Goal: Task Accomplishment & Management: Use online tool/utility

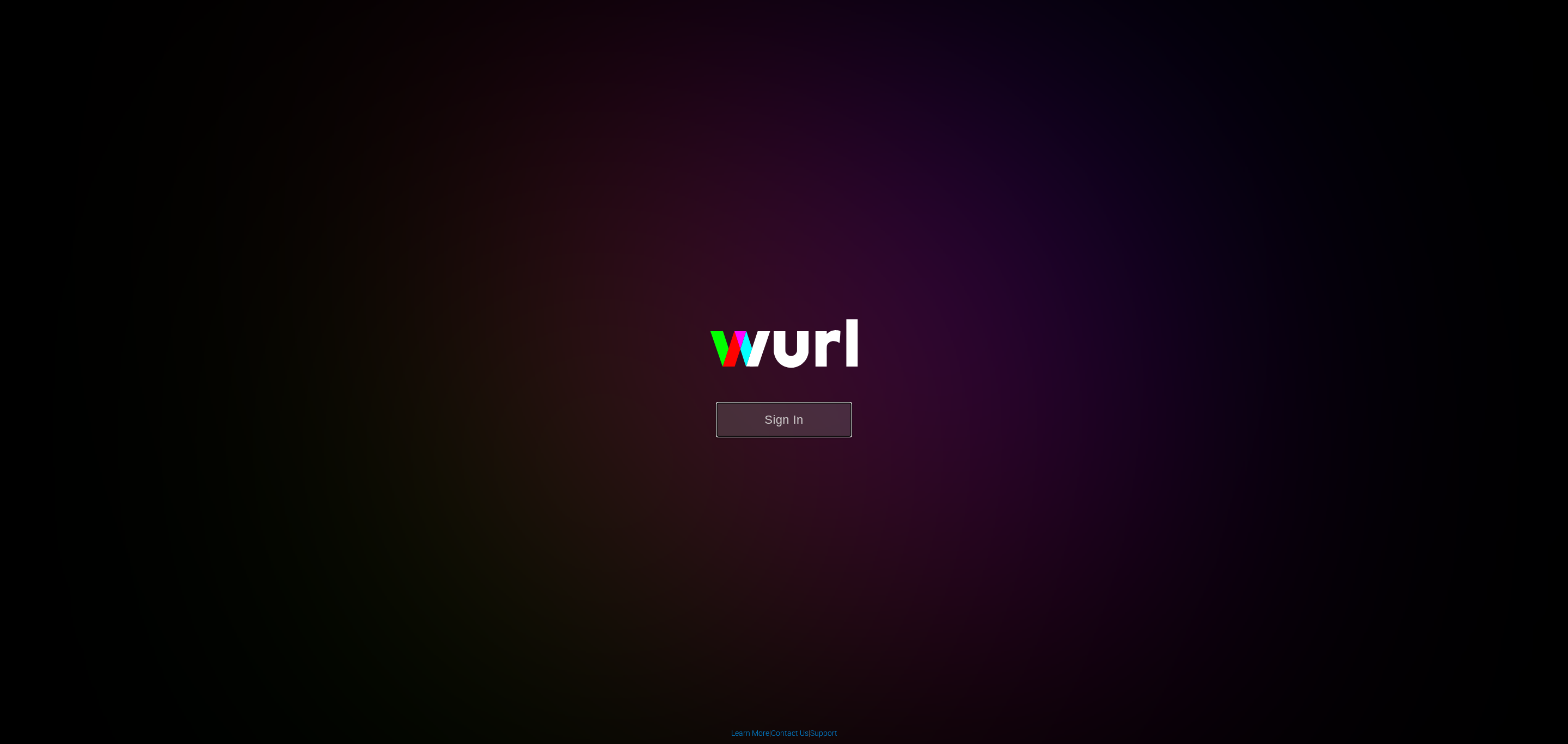
click at [840, 404] on button "Sign In" at bounding box center [784, 419] width 136 height 35
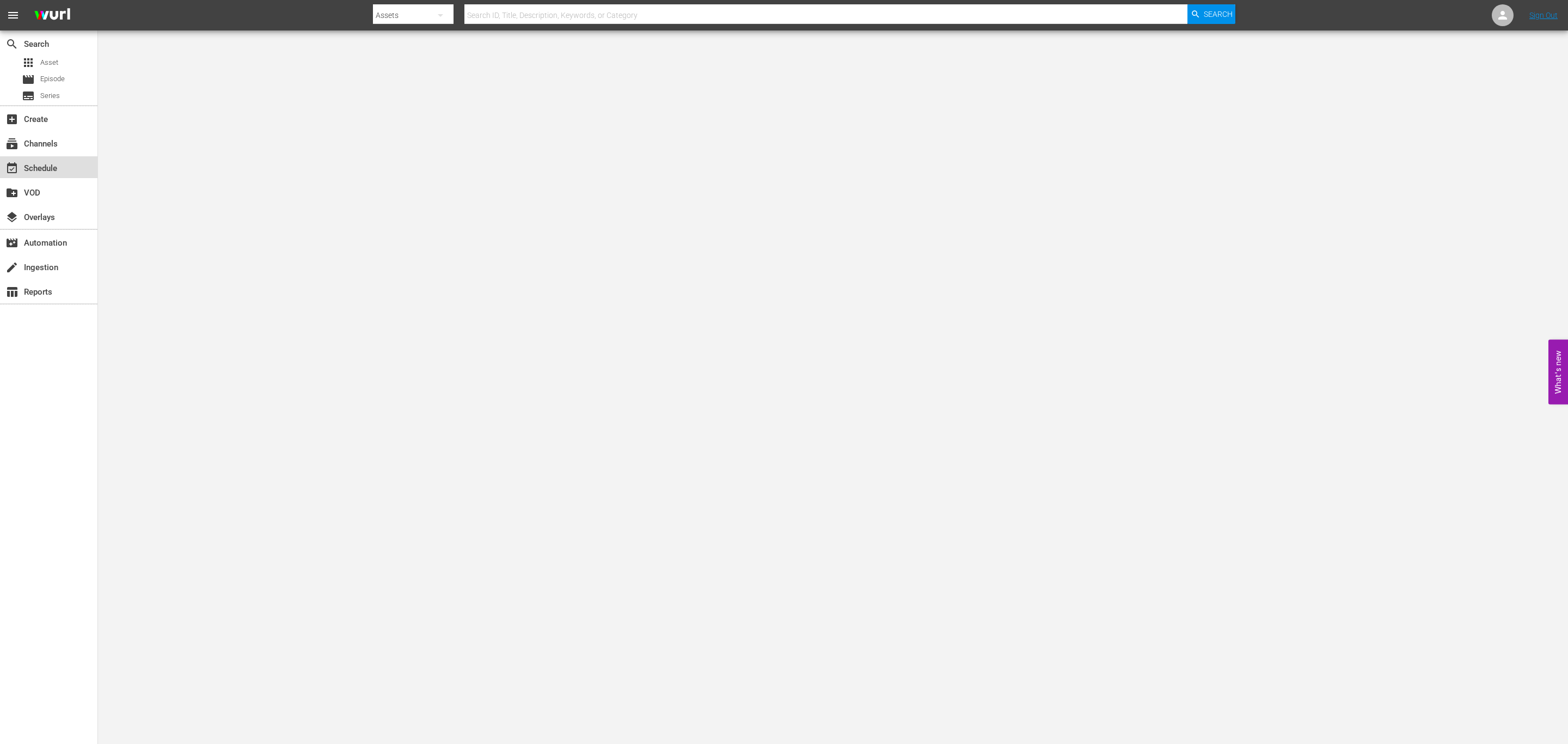
click at [51, 162] on div "event_available Schedule" at bounding box center [30, 167] width 61 height 10
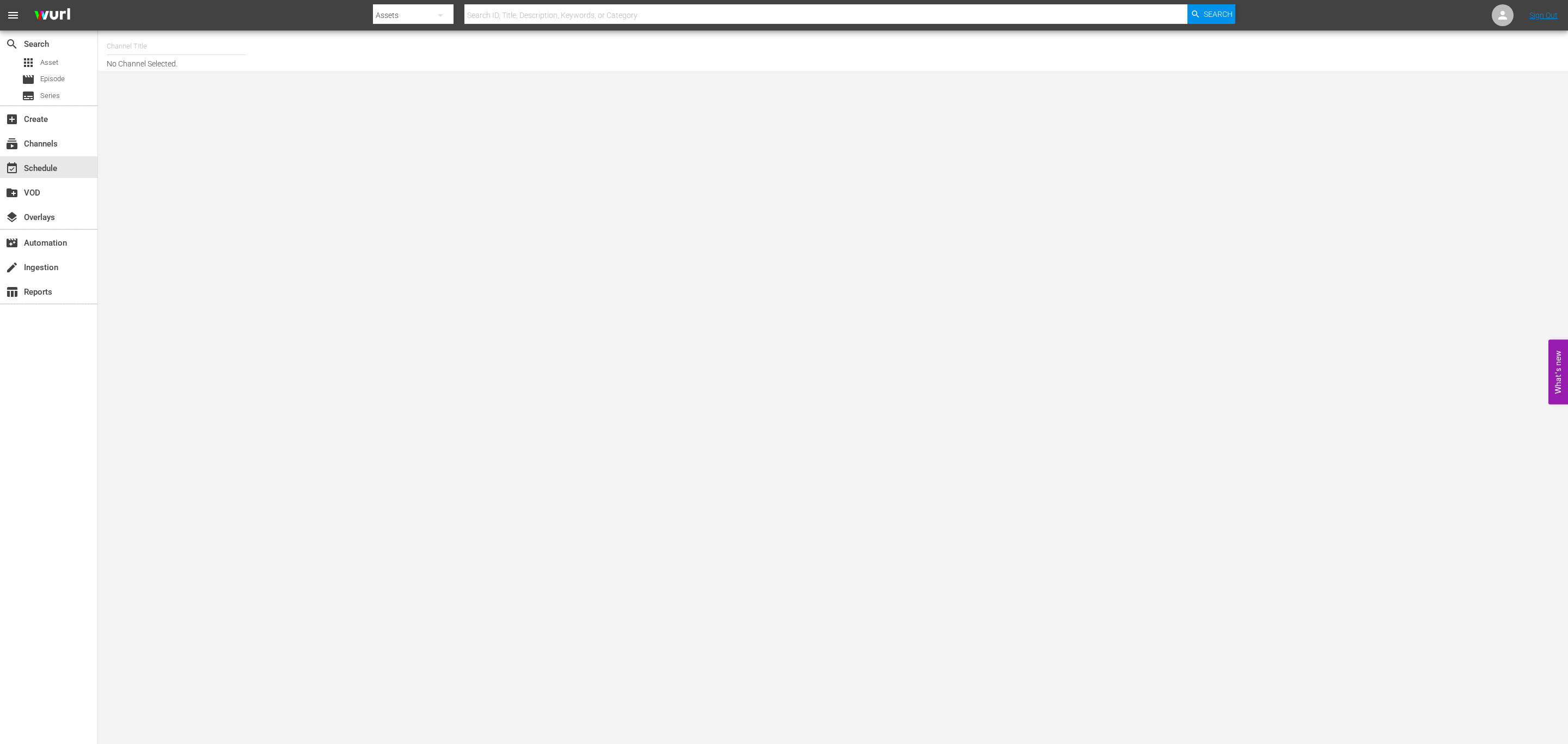
click at [177, 41] on input "text" at bounding box center [176, 46] width 139 height 26
click at [164, 111] on div "ARD Plus Lindenstraße (1886 - ard_plus_ardpluslindenstrae_1)" at bounding box center [256, 103] width 282 height 26
type input "ARD Plus Lindenstraße (1886 - ard_plus_ardpluslindenstrae_1)"
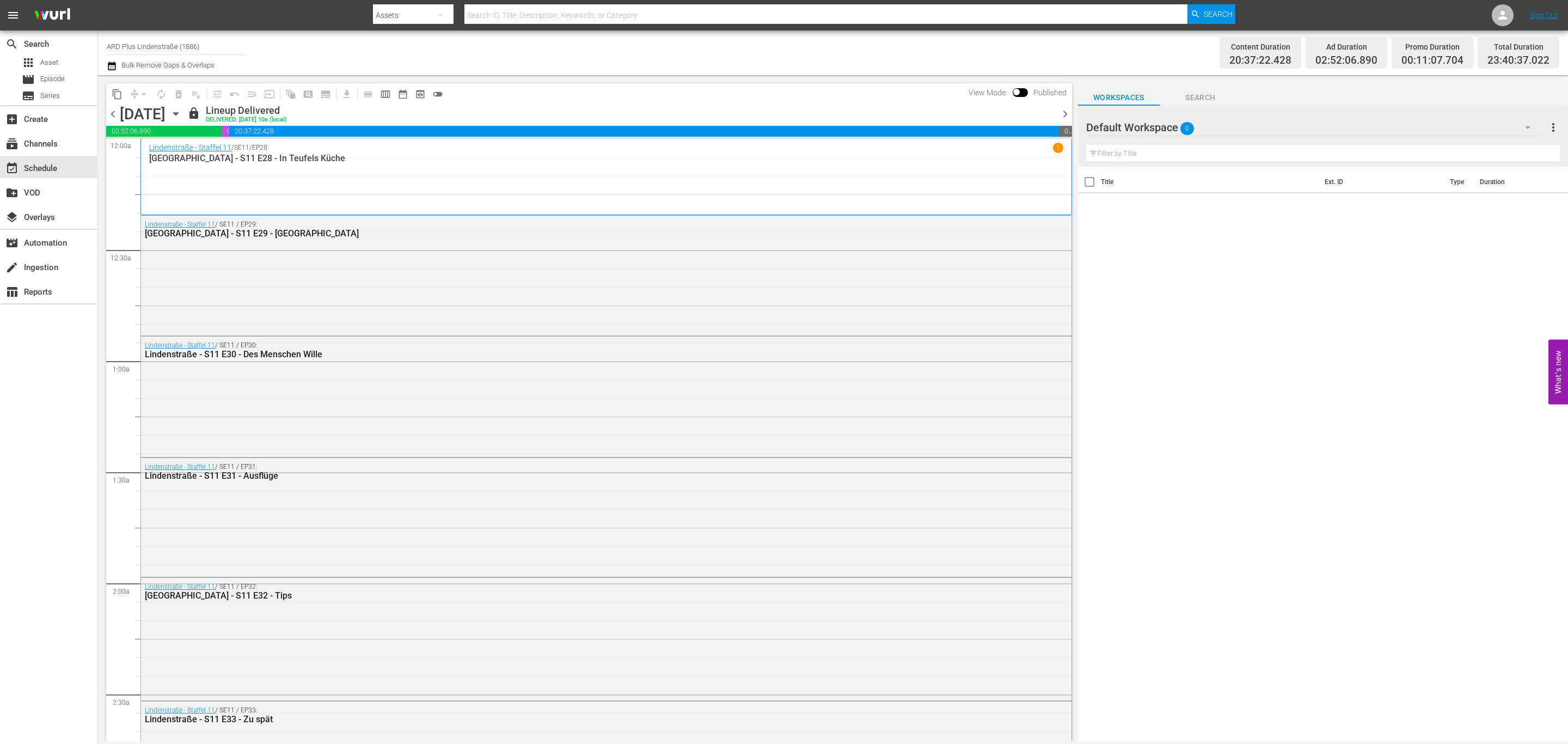
click at [178, 113] on icon "button" at bounding box center [175, 114] width 5 height 2
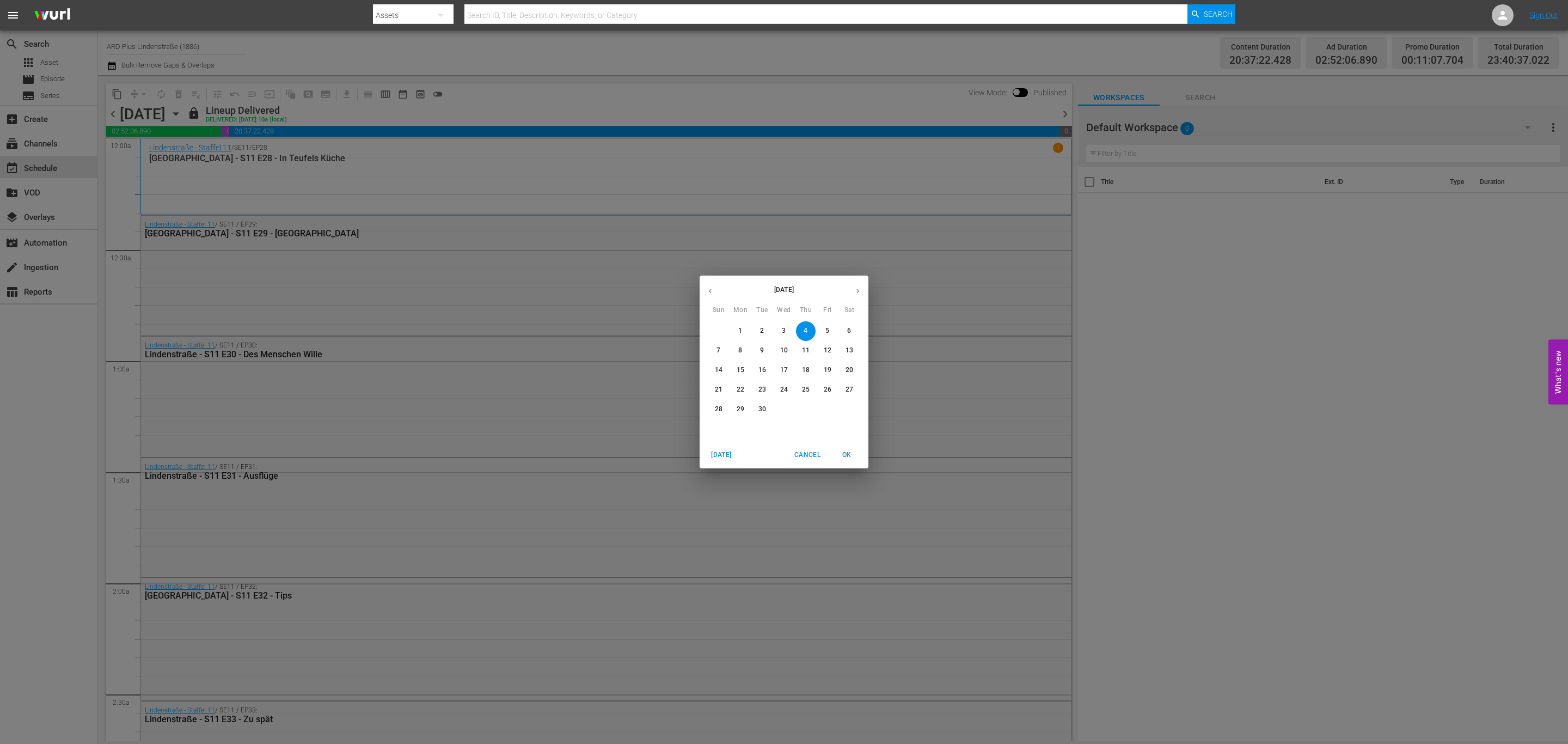
click at [856, 285] on button "button" at bounding box center [858, 291] width 21 height 21
click at [784, 337] on button "1" at bounding box center [784, 331] width 19 height 19
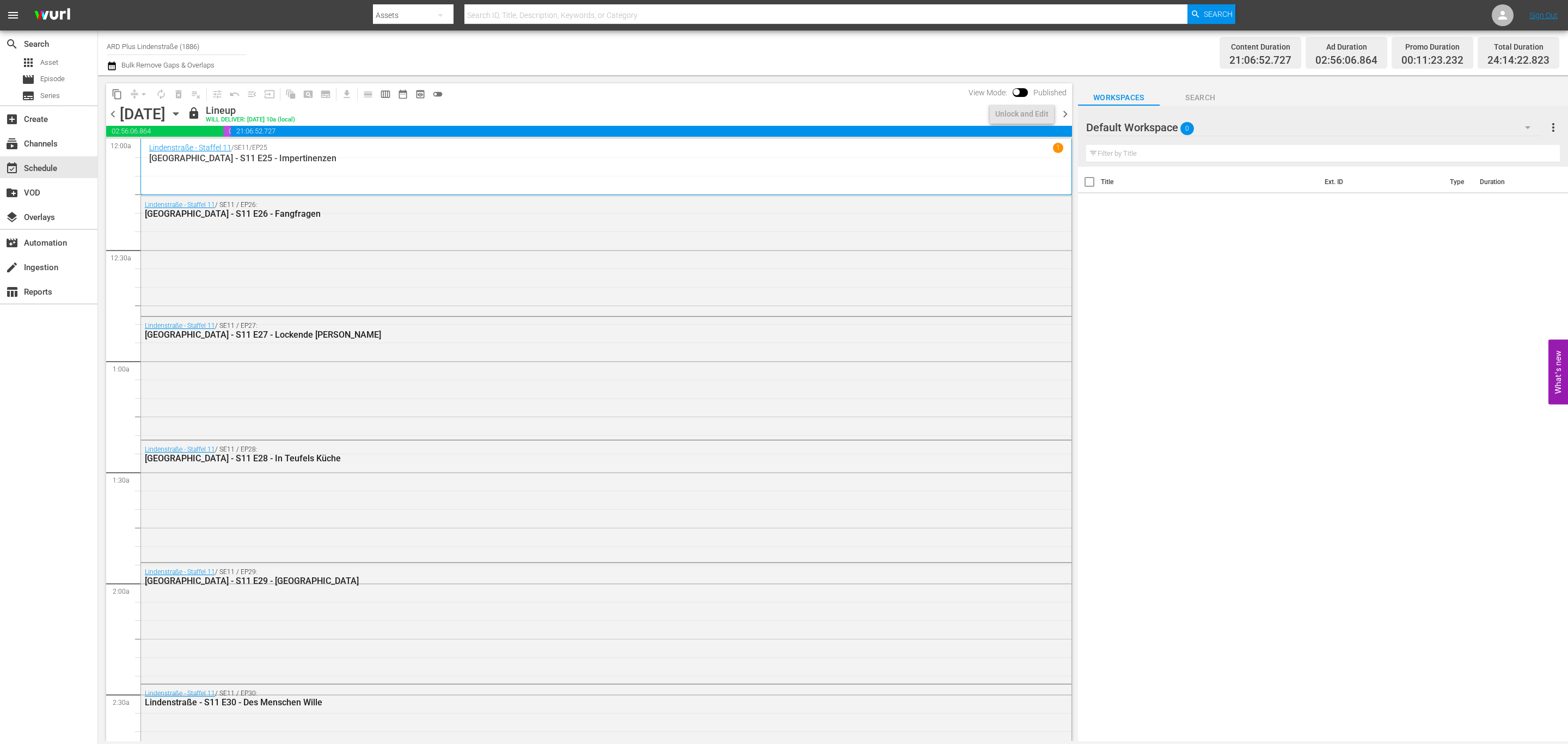
click at [107, 68] on icon "button" at bounding box center [111, 65] width 10 height 13
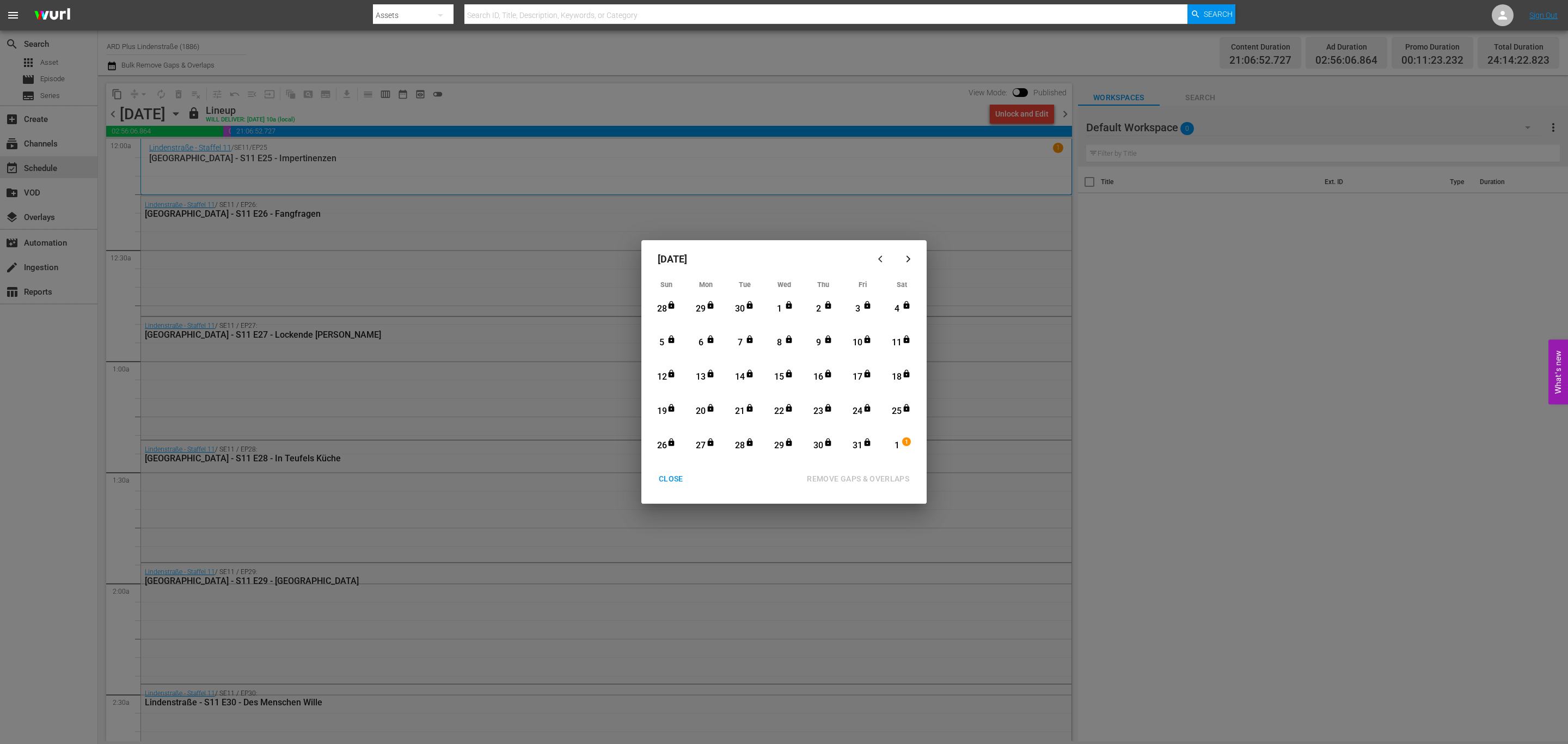
drag, startPoint x: 672, startPoint y: 480, endPoint x: 642, endPoint y: 461, distance: 35.5
click at [673, 480] on div "CLOSE" at bounding box center [671, 479] width 42 height 13
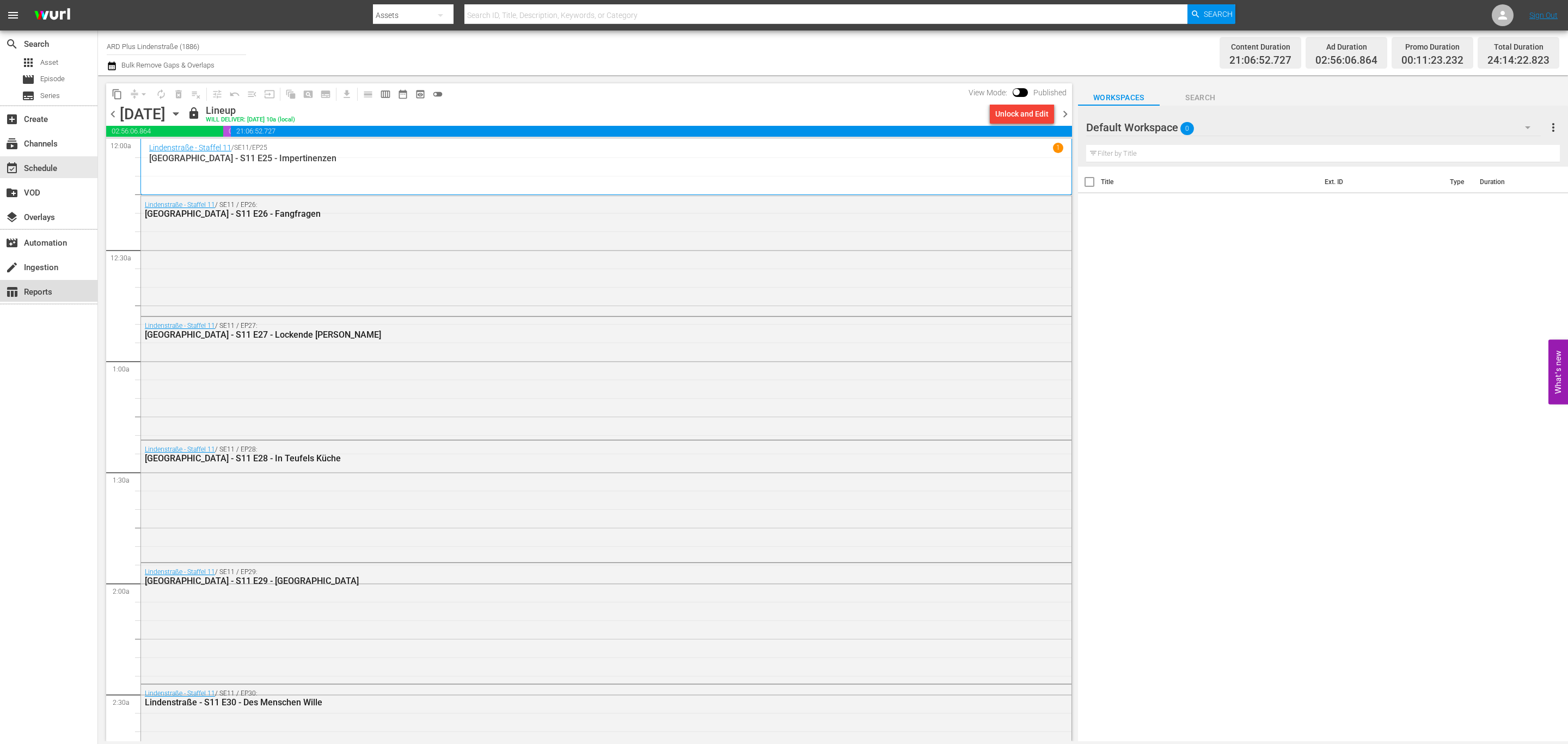
click at [72, 286] on div "table_chart Reports" at bounding box center [49, 291] width 97 height 22
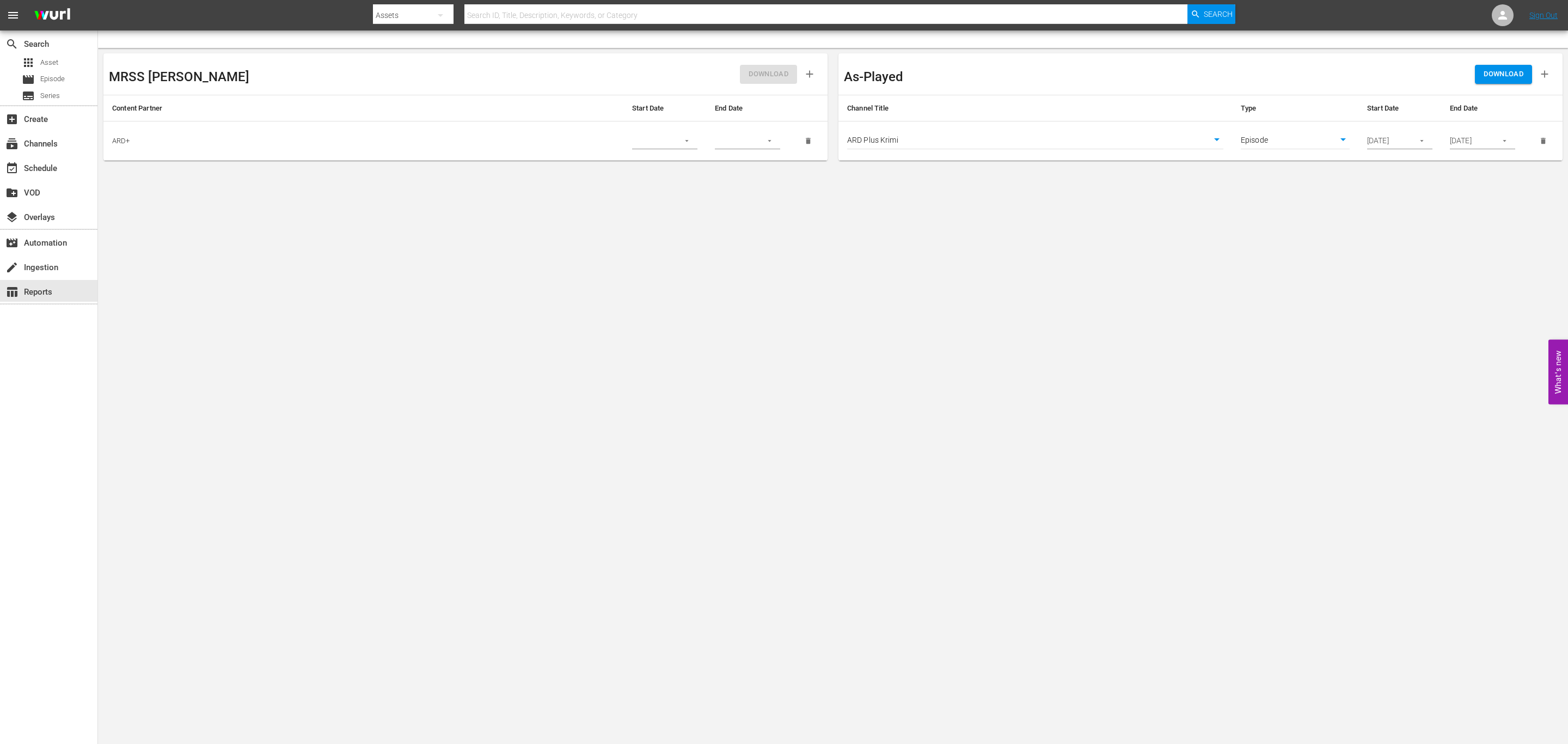
click at [1051, 136] on body "menu Search By Assets Search ID, Title, Description, Keywords, or Category Sear…" at bounding box center [784, 372] width 1568 height 744
click at [1052, 221] on div at bounding box center [784, 372] width 1568 height 744
drag, startPoint x: 1524, startPoint y: 72, endPoint x: 1488, endPoint y: 80, distance: 36.9
click at [1452, 85] on div "DOWNLOAD" at bounding box center [1379, 74] width 357 height 30
click at [1542, 71] on icon "button" at bounding box center [1545, 74] width 12 height 12
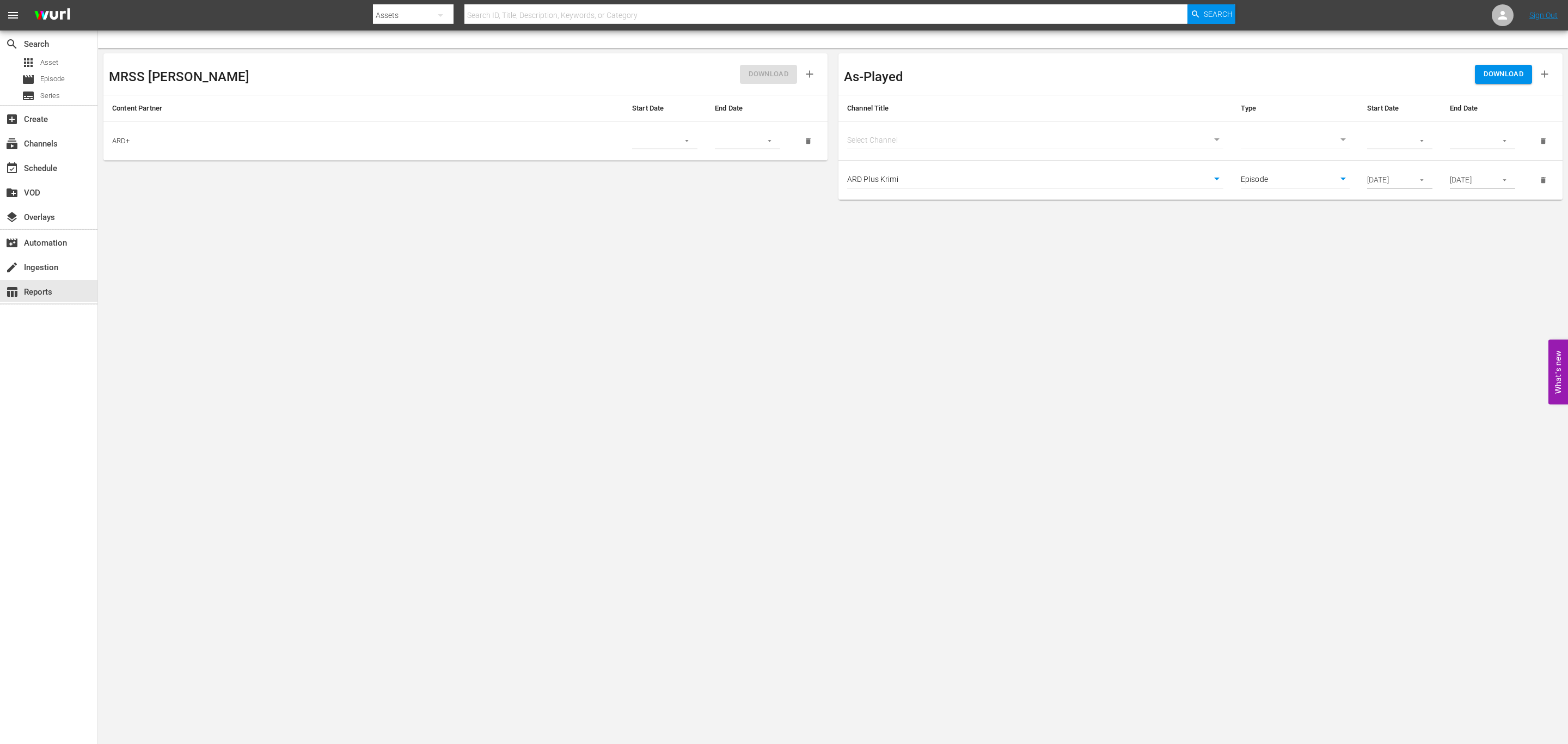
click at [885, 141] on body "menu Search By Assets Search ID, Title, Description, Keywords, or Category Sear…" at bounding box center [784, 372] width 1568 height 744
click at [892, 167] on li "ARD Plus Lindenstraße (1886 - ard_plus_ardpluslindenstrae_1)" at bounding box center [1035, 159] width 376 height 18
type input "1886"
click at [1306, 147] on body "menu Search By Assets Search ID, Title, Description, Keywords, or Category Sear…" at bounding box center [784, 372] width 1568 height 744
click at [1281, 163] on li "Episode" at bounding box center [1295, 159] width 109 height 18
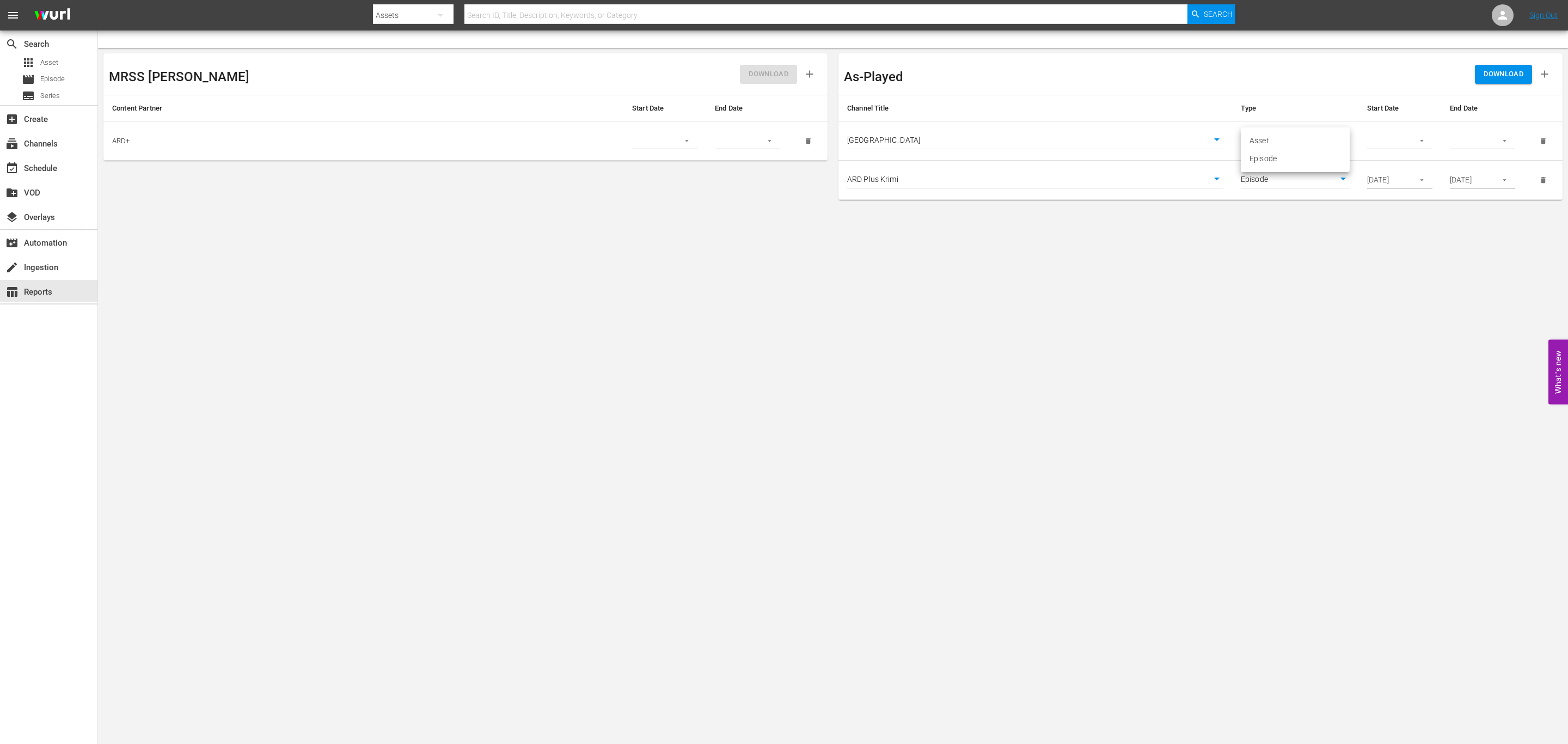
type input "episode"
click at [1393, 133] on input "text" at bounding box center [1387, 141] width 40 height 16
click at [1423, 141] on icon "button" at bounding box center [1421, 141] width 8 height 8
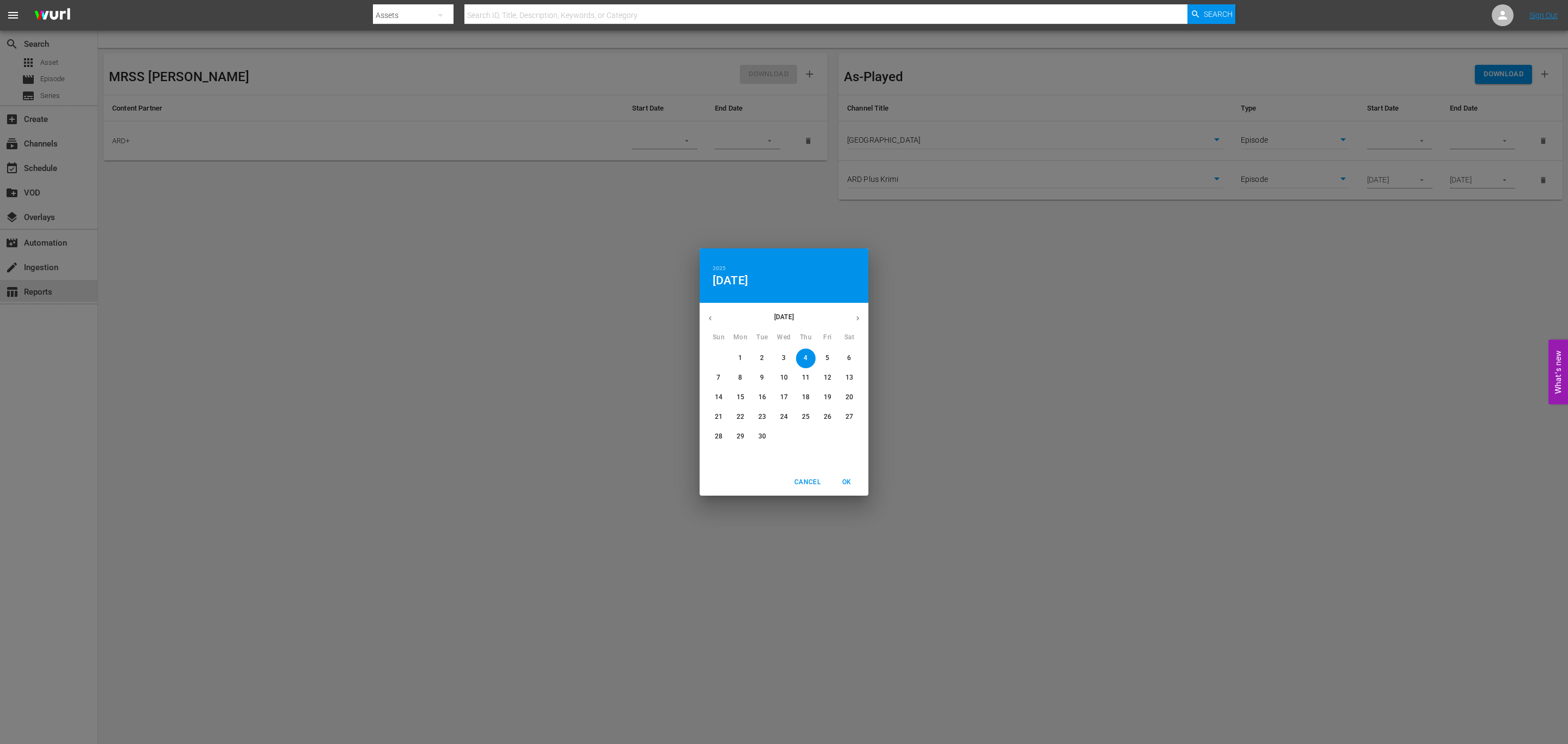
click at [858, 315] on icon "button" at bounding box center [857, 318] width 8 height 8
click at [787, 357] on span "1" at bounding box center [784, 357] width 19 height 9
click at [1488, 136] on div "2025 Wed, Oct 1 October 2025 Sun Mon Tue Wed Thu Fri Sat 28 29 30 1 2 3 4 5 6 7…" at bounding box center [784, 372] width 1568 height 744
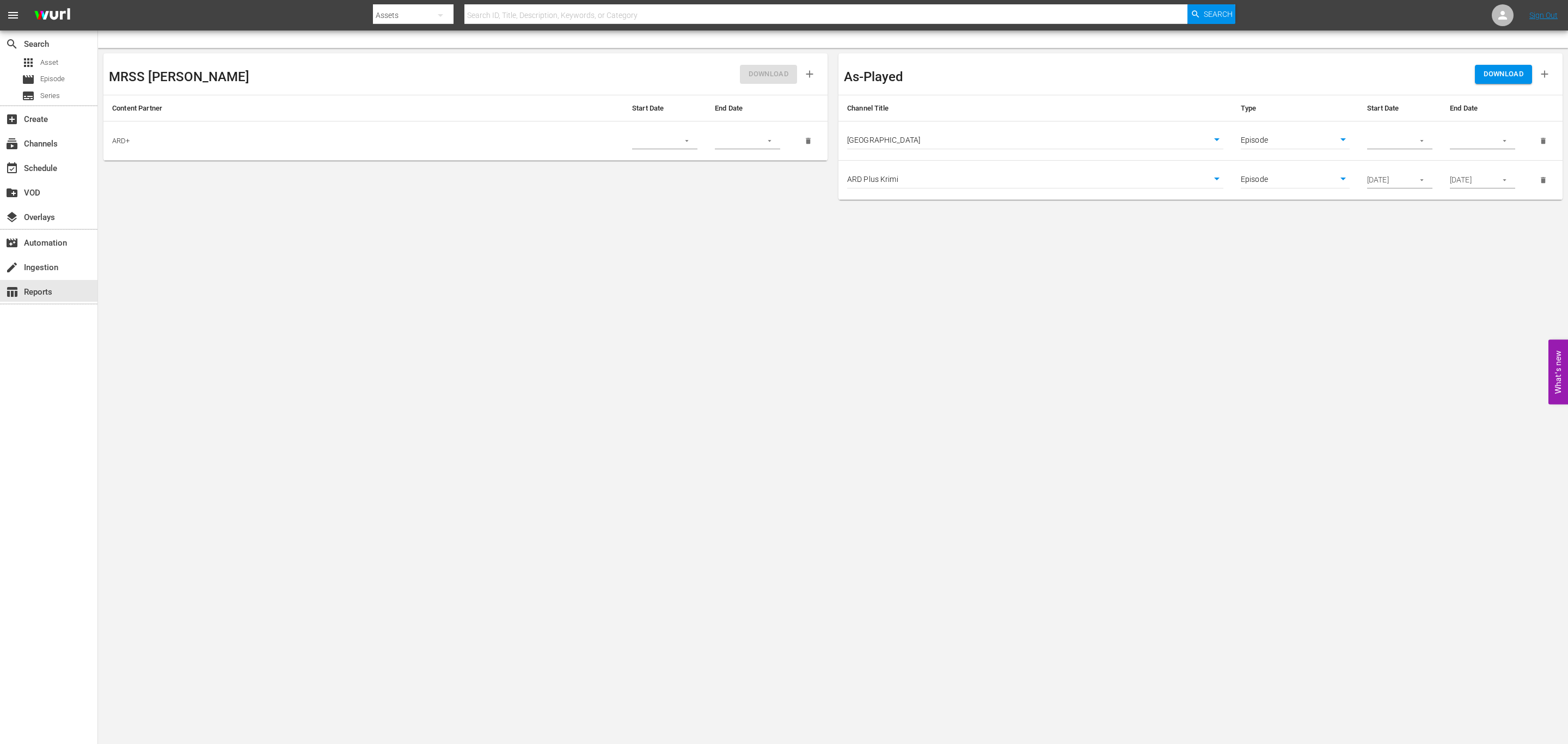
click at [1364, 144] on td at bounding box center [1400, 141] width 83 height 39
click at [1421, 141] on icon "button" at bounding box center [1421, 141] width 8 height 8
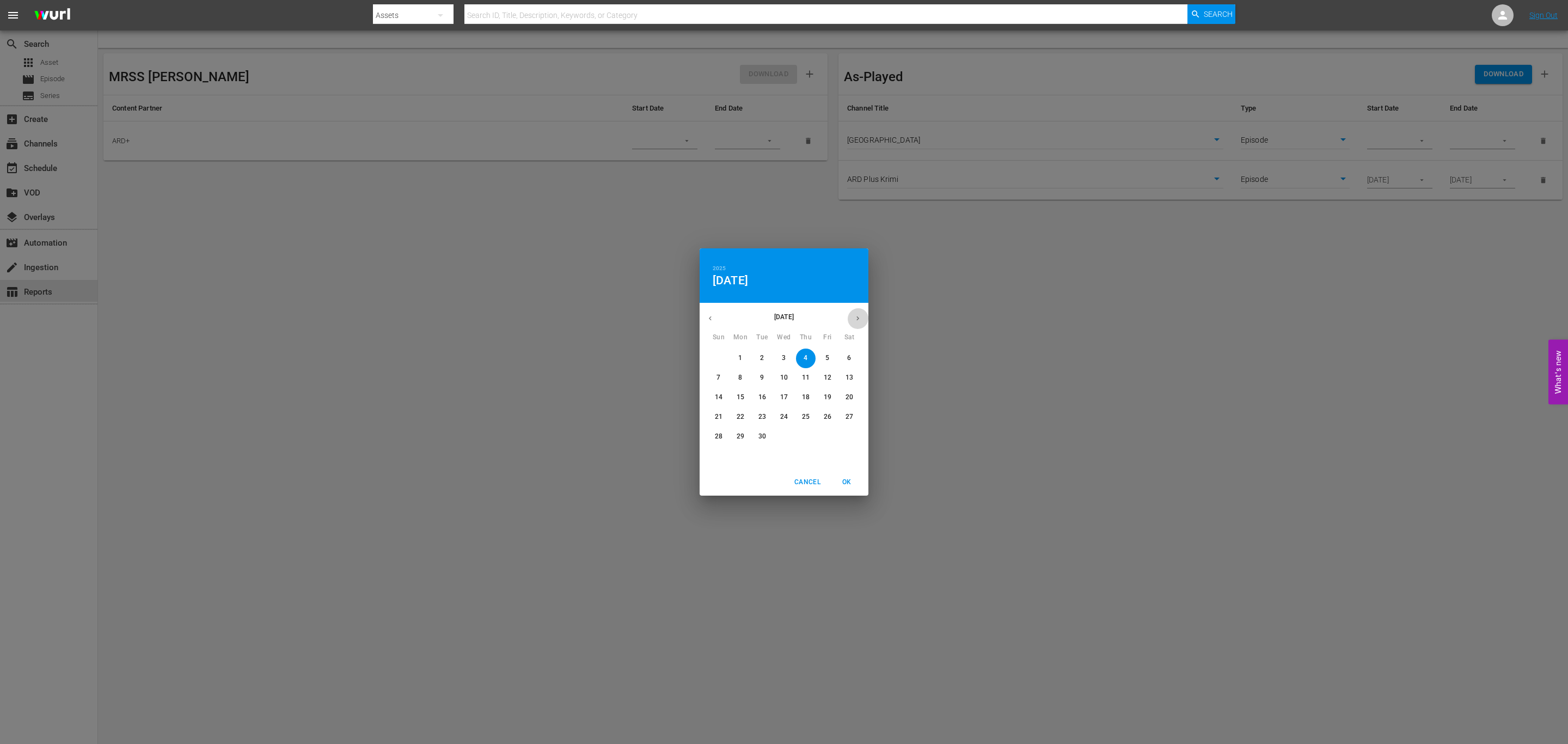
click at [856, 314] on icon "button" at bounding box center [857, 318] width 8 height 8
click at [784, 356] on p "1" at bounding box center [783, 357] width 4 height 9
drag, startPoint x: 852, startPoint y: 482, endPoint x: 1003, endPoint y: 422, distance: 162.5
click at [851, 482] on span "OK" at bounding box center [846, 482] width 26 height 12
type input "10/01/2025"
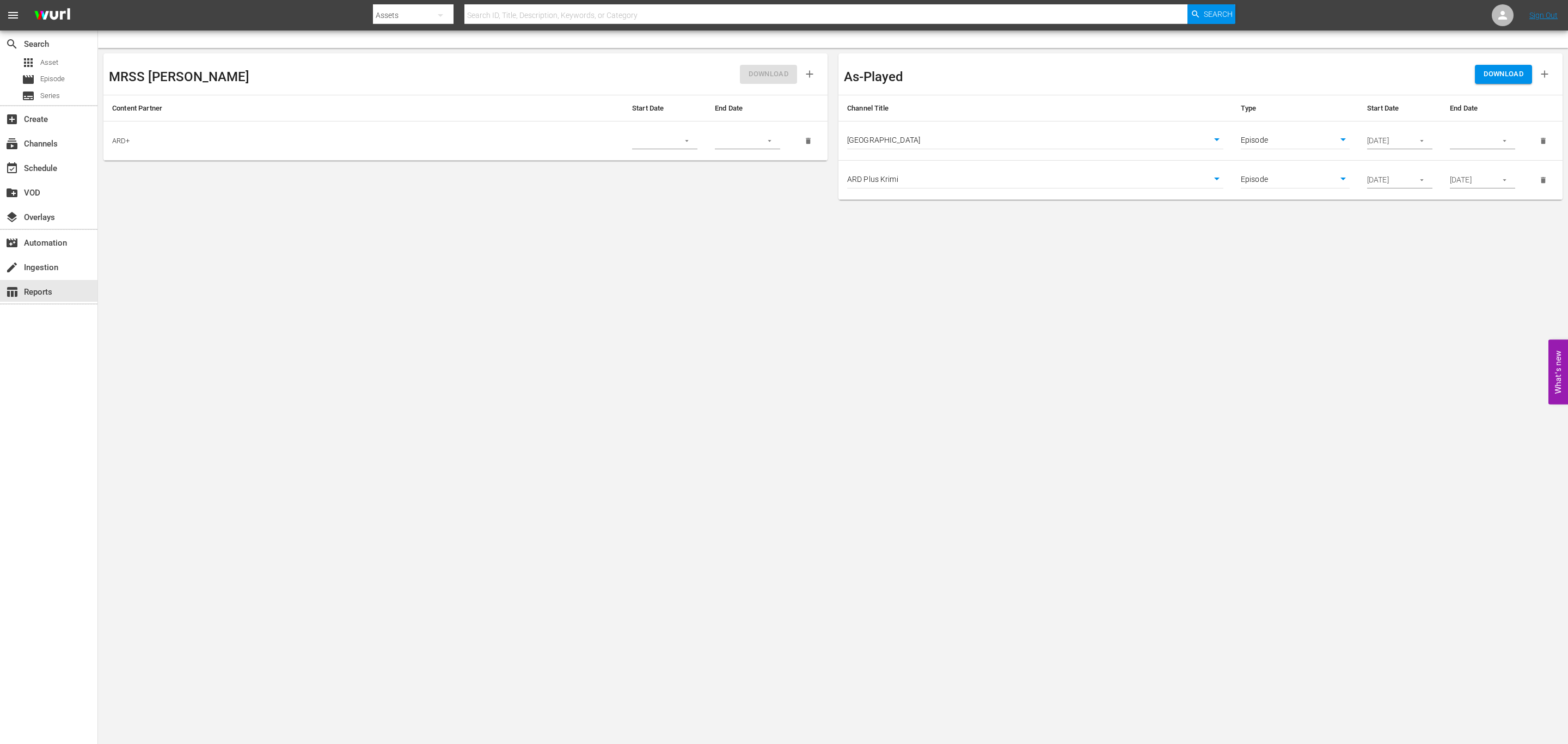
click at [1475, 141] on input "text" at bounding box center [1469, 141] width 40 height 16
click at [1509, 137] on button "button" at bounding box center [1504, 141] width 21 height 21
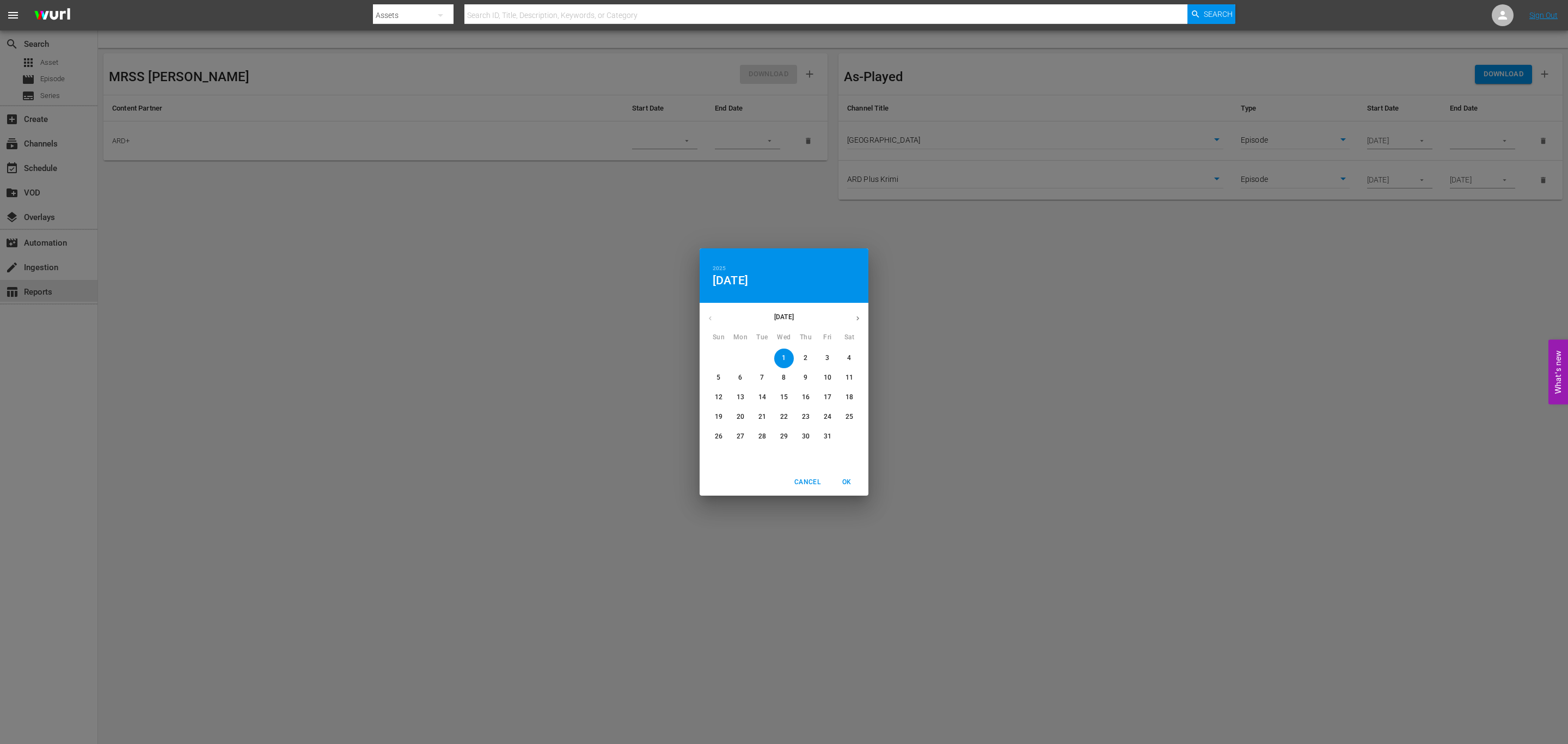
drag, startPoint x: 827, startPoint y: 421, endPoint x: 827, endPoint y: 429, distance: 8.0
click at [827, 426] on button "24" at bounding box center [827, 417] width 19 height 19
click at [827, 435] on p "31" at bounding box center [827, 436] width 8 height 9
click at [847, 482] on span "OK" at bounding box center [846, 482] width 26 height 12
type input "10/31/2025"
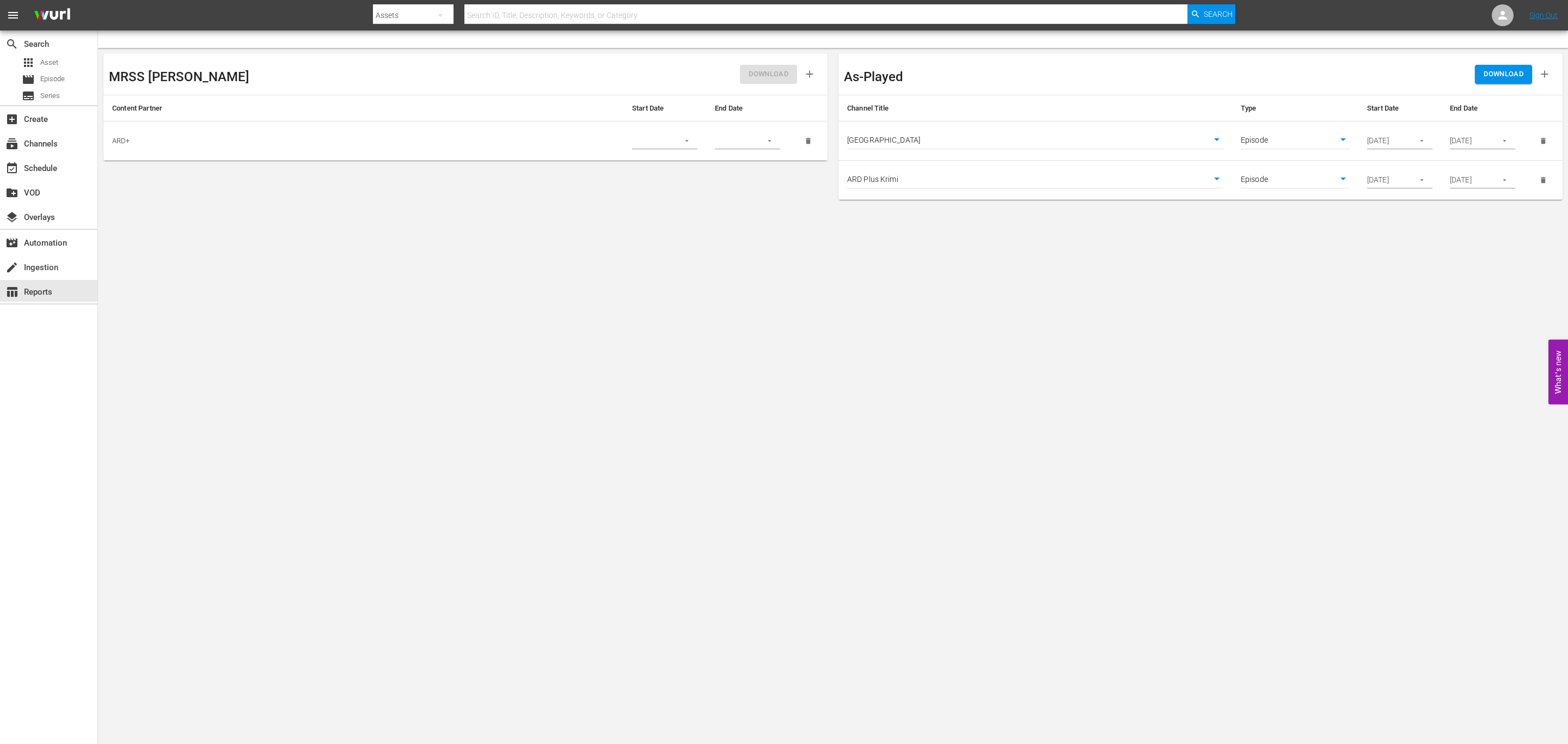
click at [1516, 69] on span "DOWNLOAD" at bounding box center [1503, 74] width 40 height 13
click at [527, 295] on body "menu Search By Assets Search ID, Title, Description, Keywords, or Category Sear…" at bounding box center [784, 372] width 1568 height 744
